Goal: Information Seeking & Learning: Learn about a topic

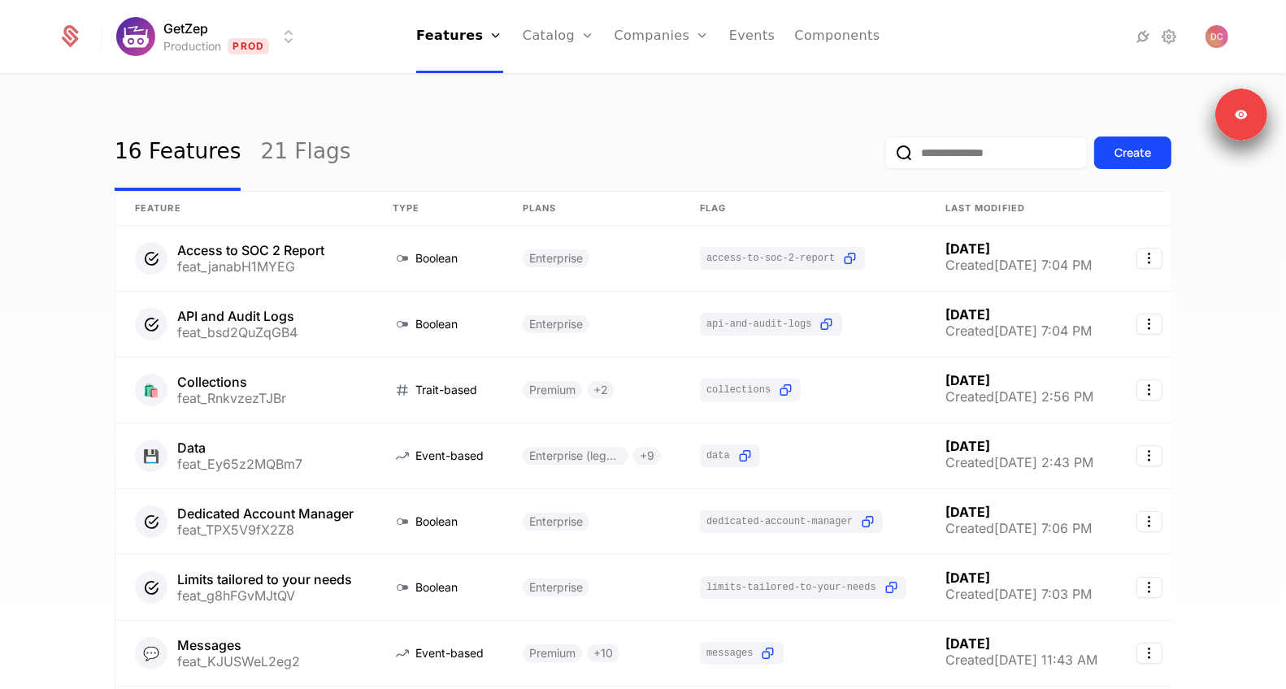
scroll to position [2, 0]
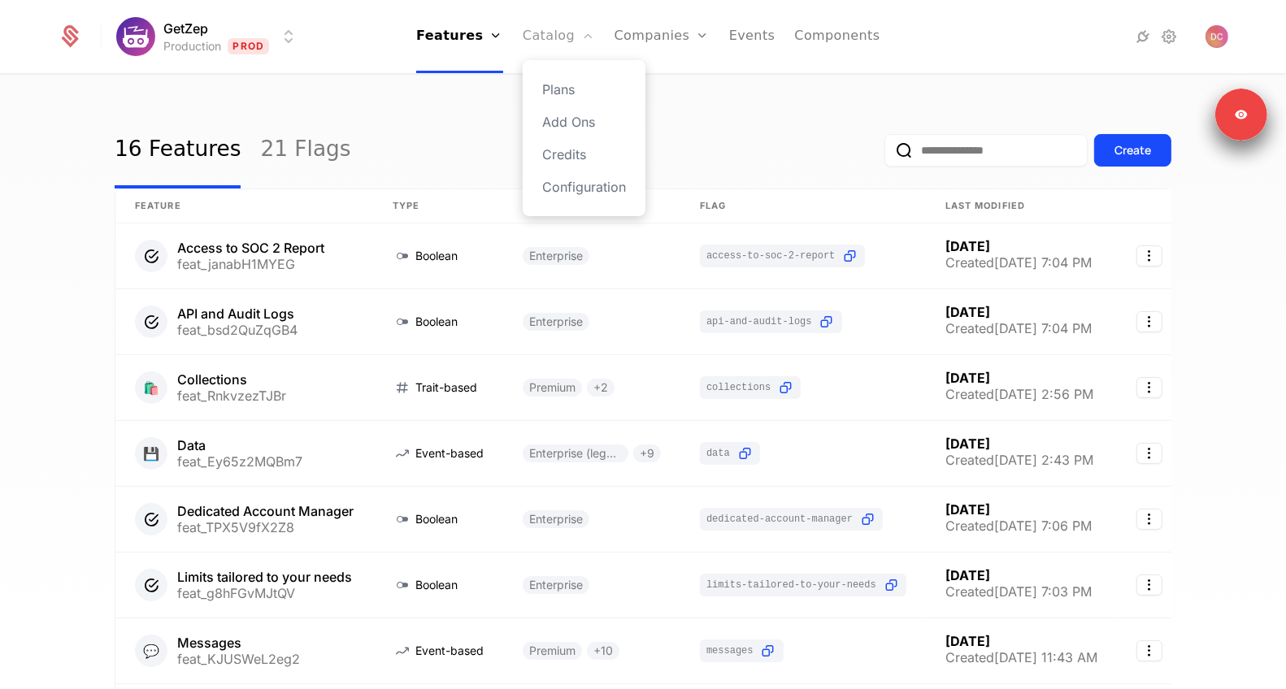
click at [558, 58] on link "Catalog" at bounding box center [559, 36] width 72 height 73
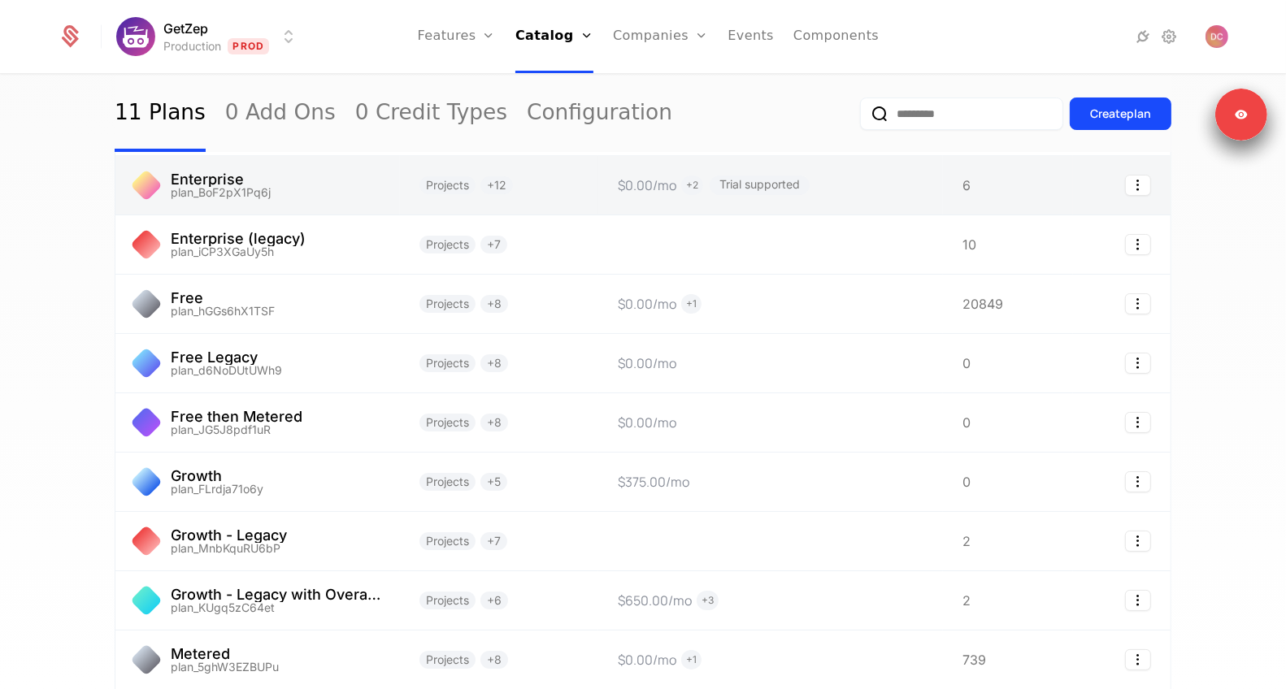
scroll to position [84, 0]
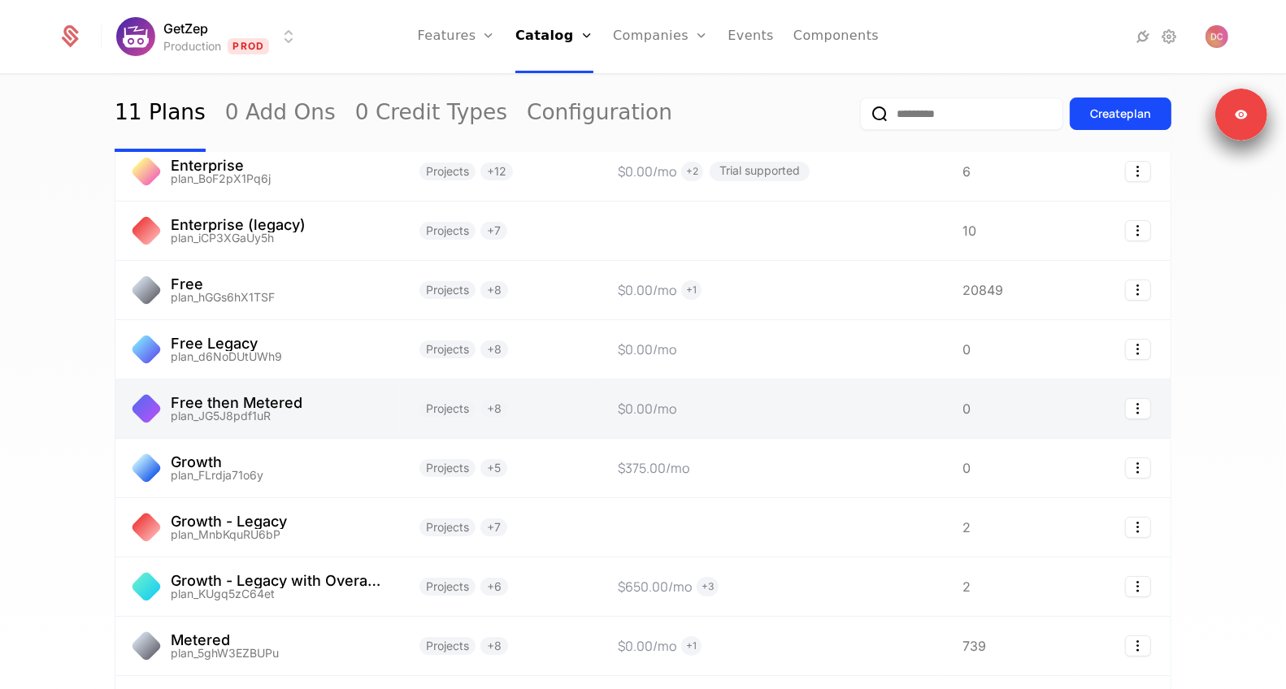
click at [277, 413] on link at bounding box center [257, 409] width 284 height 59
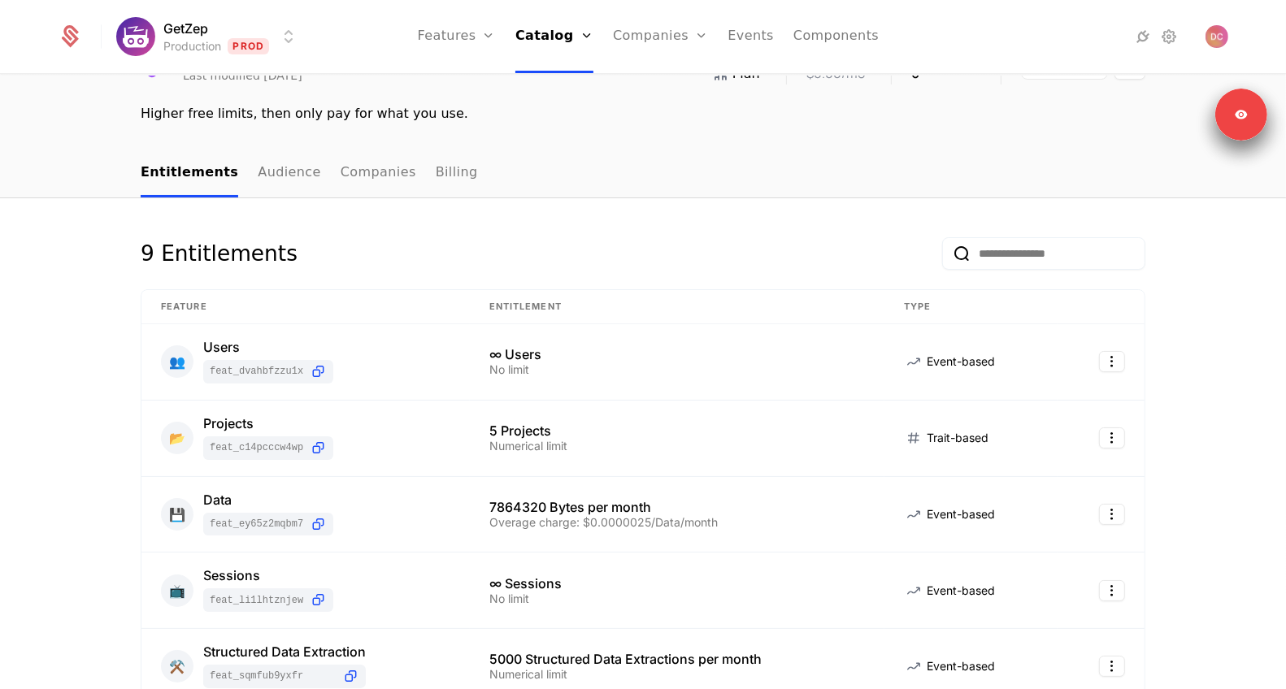
scroll to position [202, 0]
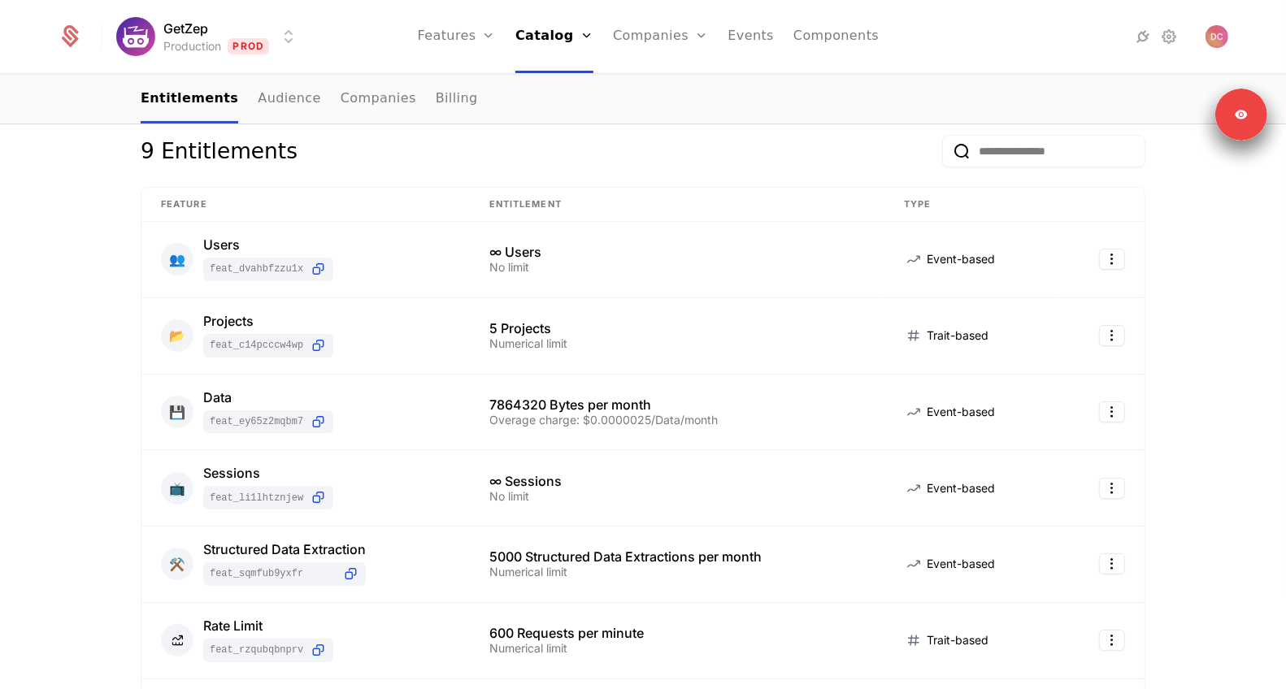
click at [557, 88] on link "Plans" at bounding box center [577, 83] width 84 height 20
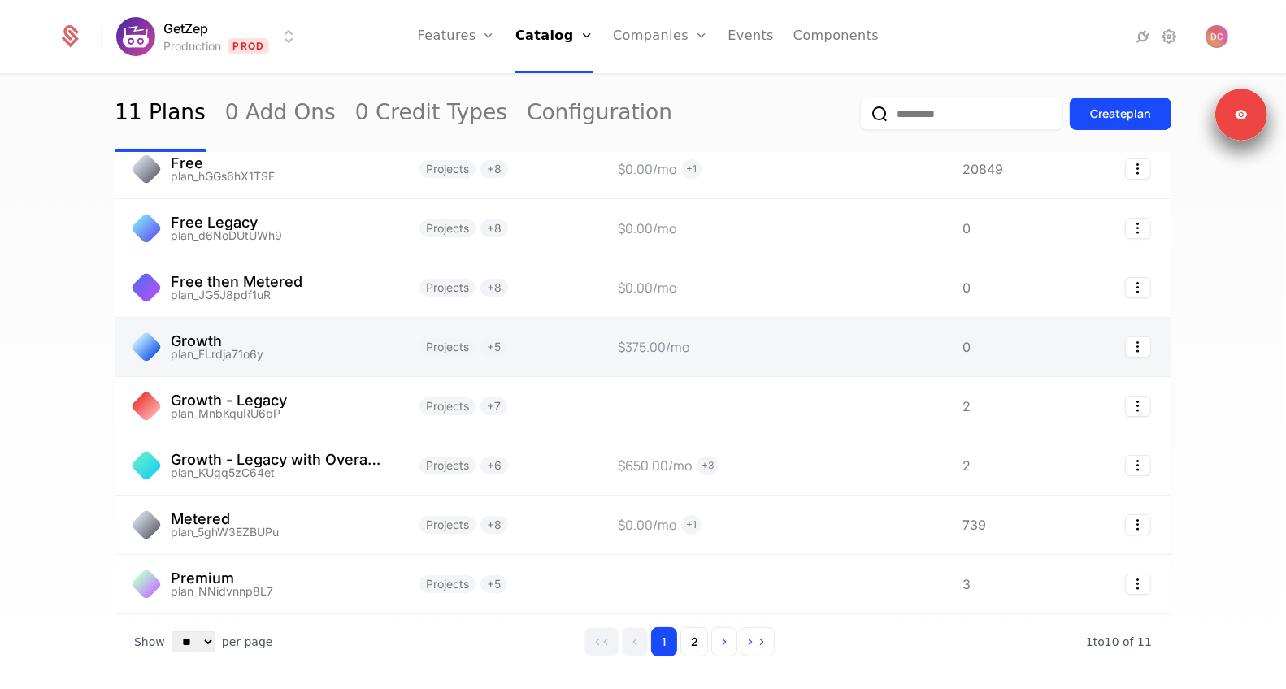
scroll to position [266, 0]
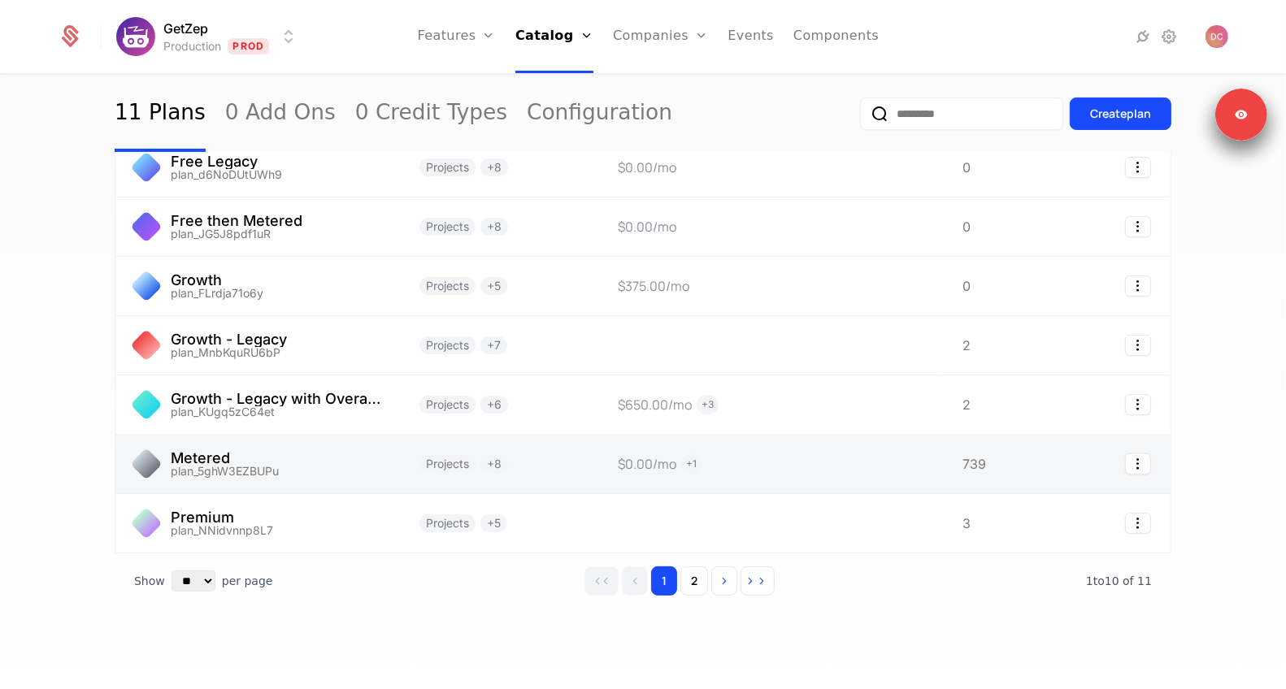
click at [266, 462] on link at bounding box center [257, 464] width 284 height 59
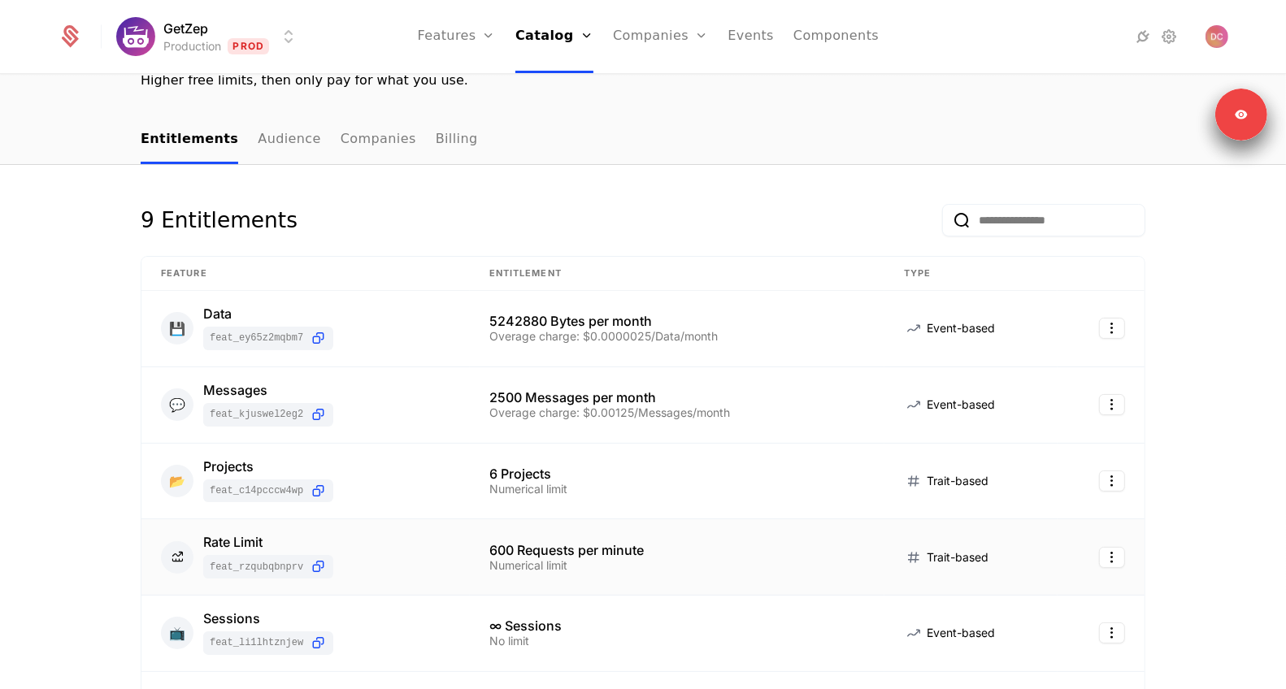
scroll to position [117, 0]
